Goal: Find specific page/section: Find specific page/section

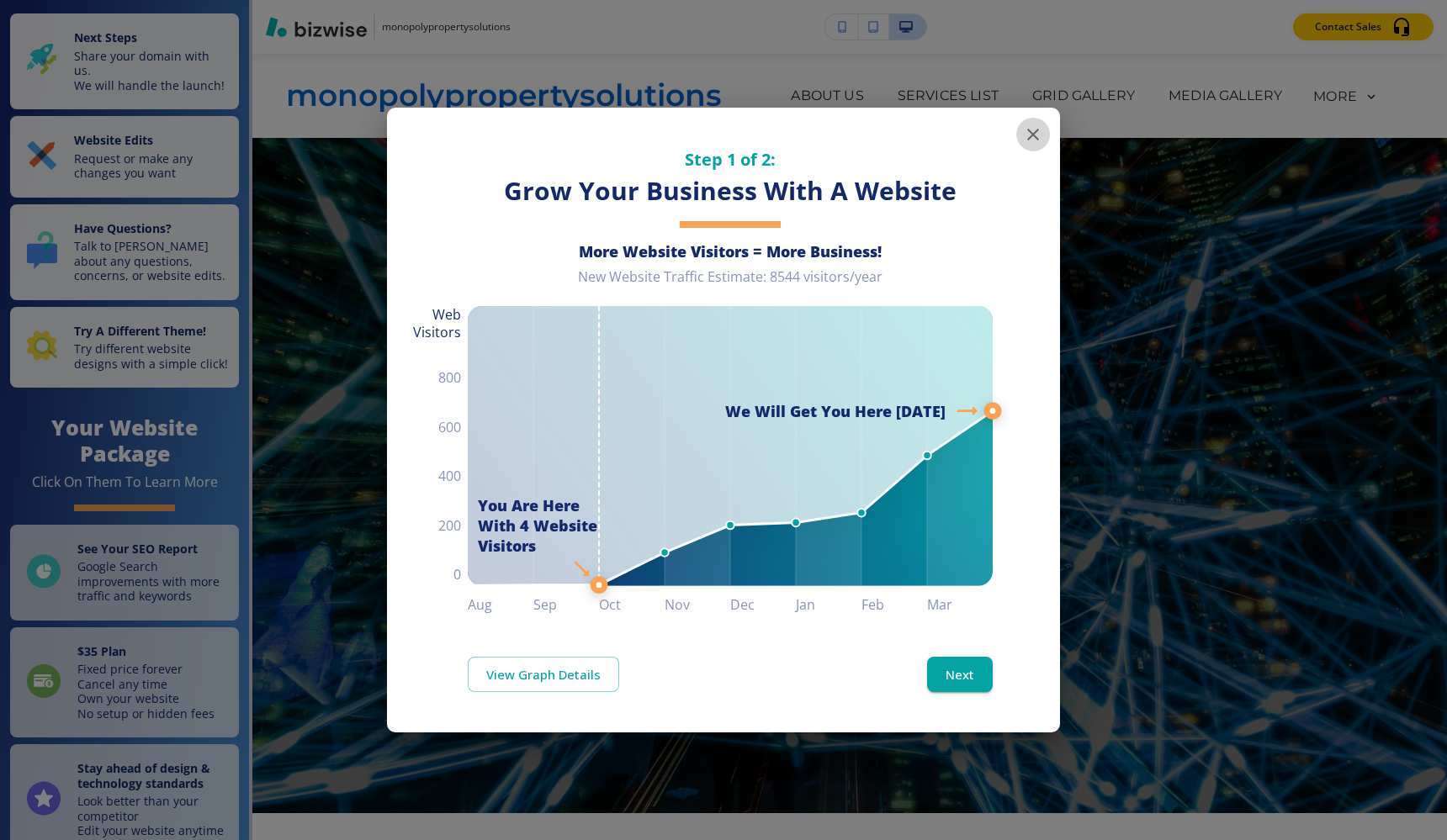
click at [1032, 131] on icon "button" at bounding box center [1032, 134] width 21 height 21
